Goal: Task Accomplishment & Management: Manage account settings

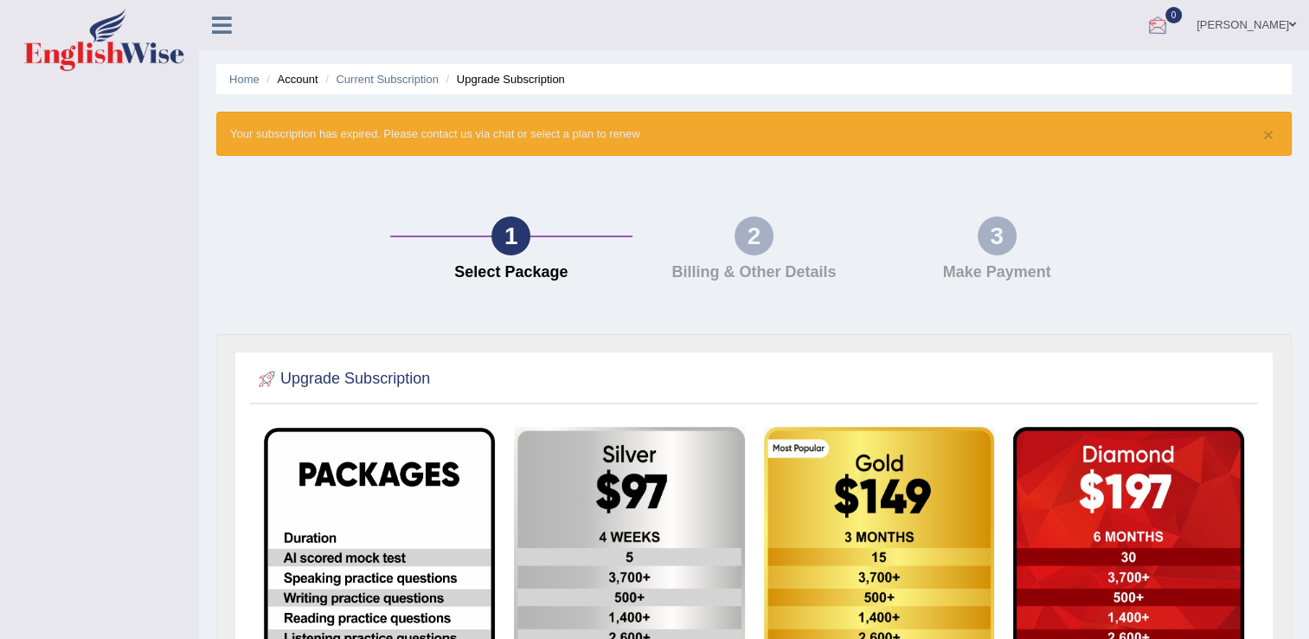
click at [1255, 26] on link "David Chanas" at bounding box center [1246, 22] width 125 height 45
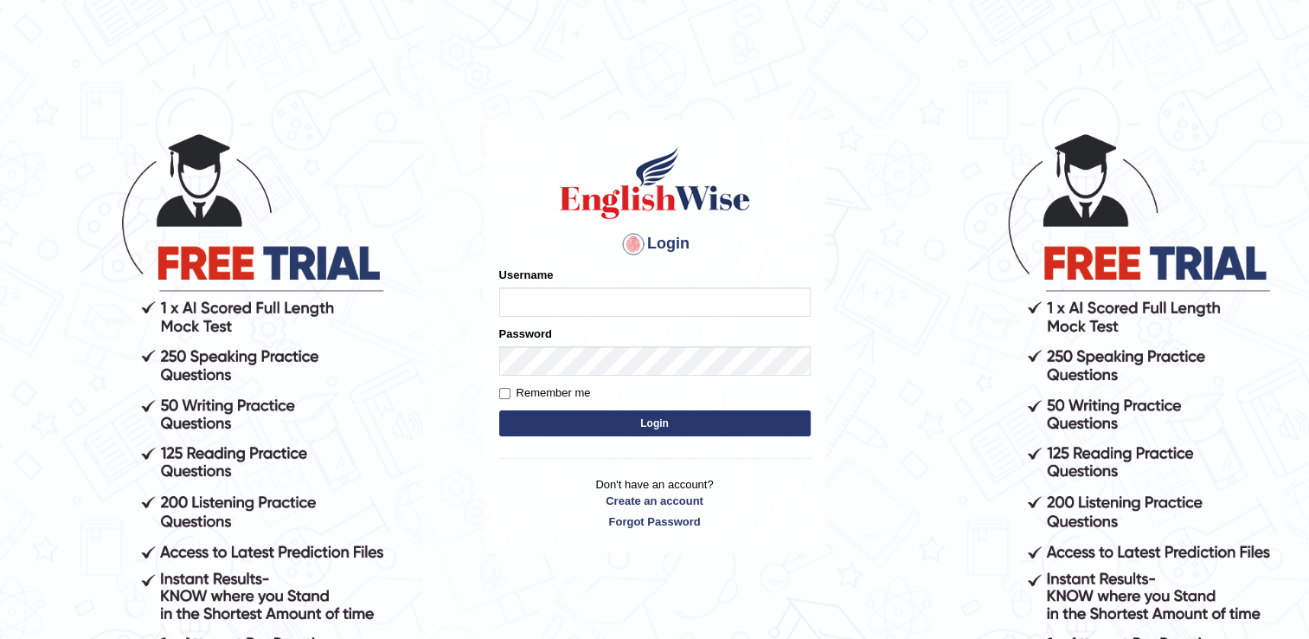
type input "david84"
click at [653, 421] on button "Login" at bounding box center [654, 423] width 311 height 26
